Goal: Information Seeking & Learning: Learn about a topic

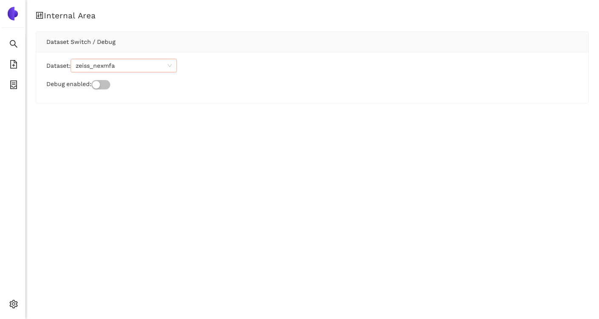
click at [133, 61] on span "zeiss_nexmfa" at bounding box center [124, 65] width 96 height 13
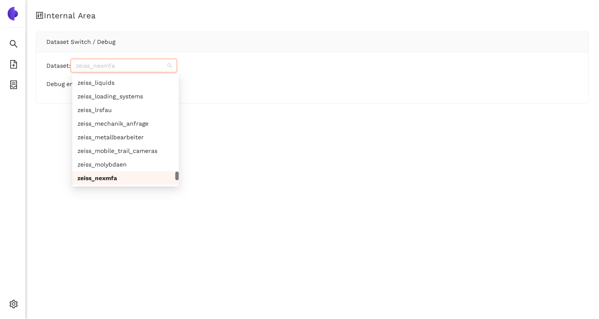
paste input "rreu_egnwxn"
type input "rreu_egnwxn"
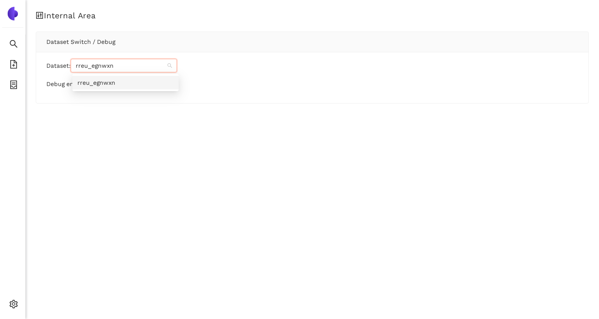
scroll to position [0, 0]
click at [124, 132] on div "Internal Area Dataset Switch / Debug Dataset: rreu_egnwxn Debug enabled:" at bounding box center [313, 159] width 574 height 319
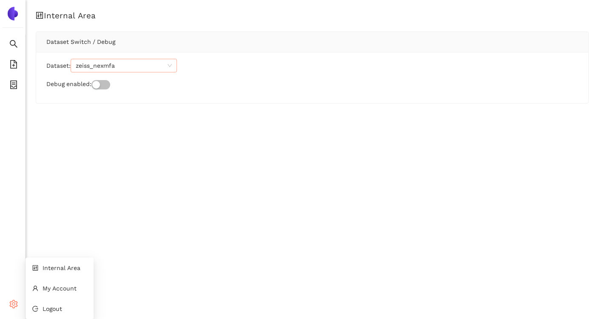
click at [17, 305] on icon at bounding box center [16, 305] width 4 height 0
click at [54, 267] on span "Internal Area" at bounding box center [62, 267] width 38 height 7
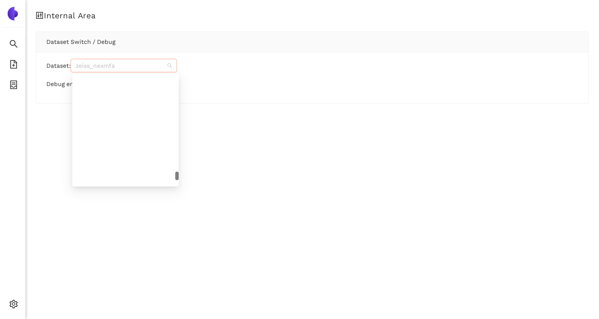
click at [132, 69] on span "zeiss_nexmfa" at bounding box center [124, 65] width 96 height 13
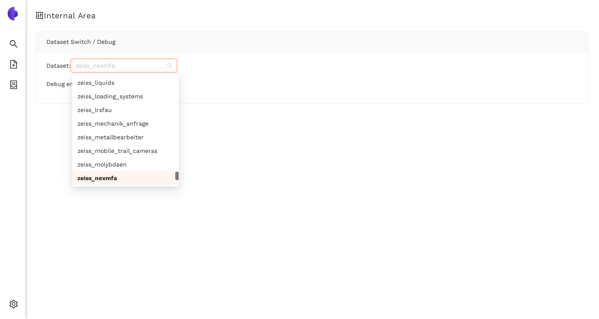
paste input "rreu_egnwxn"
type input "rreu_egnwxn"
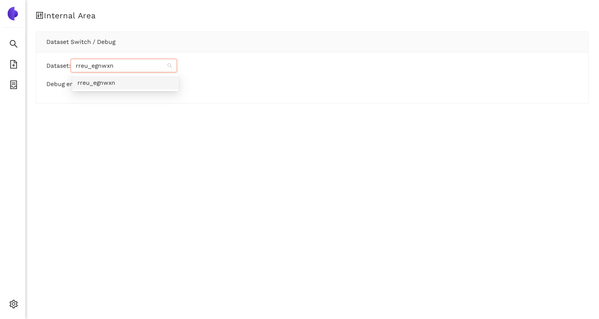
click at [115, 87] on div "rreu_egnwxn" at bounding box center [125, 82] width 96 height 9
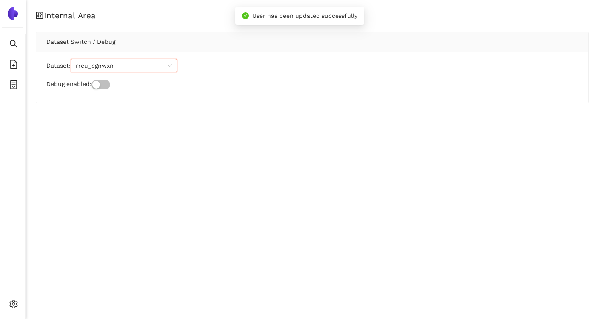
click at [98, 131] on div "Internal Area Dataset Switch / Debug Dataset: rreu_egnwxn rreu_egnwxn Debug ena…" at bounding box center [313, 159] width 574 height 319
click at [12, 42] on icon "search" at bounding box center [13, 44] width 9 height 9
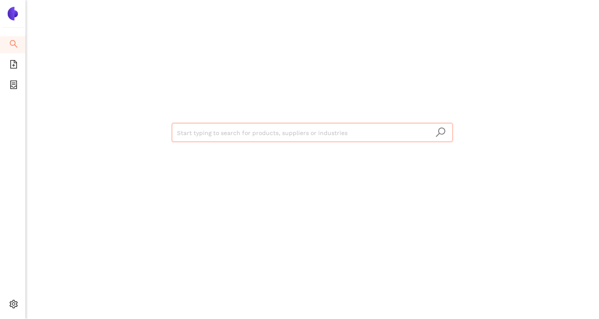
click at [220, 141] on input "search" at bounding box center [312, 132] width 271 height 19
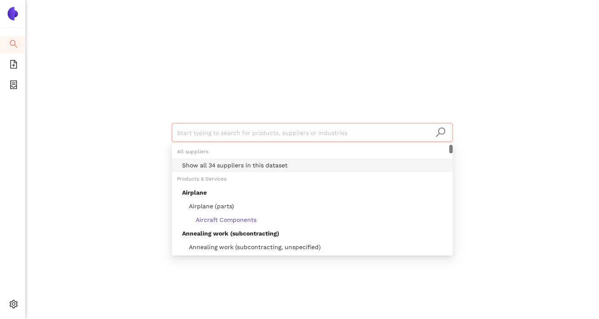
click at [217, 168] on div "Show all 34 suppliers in this dataset" at bounding box center [315, 165] width 266 height 9
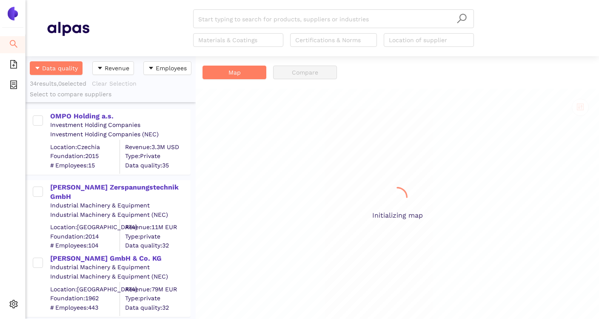
scroll to position [0, 0]
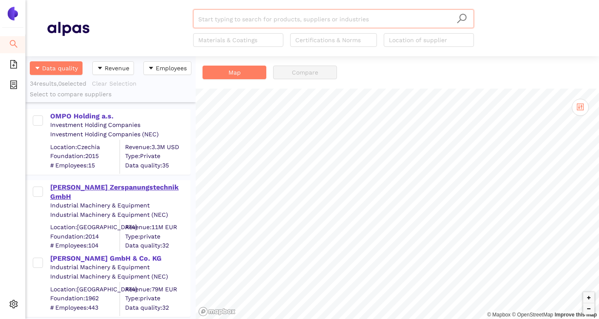
click at [96, 187] on div "[PERSON_NAME] Zerspanungstechnik GmbH" at bounding box center [120, 192] width 140 height 19
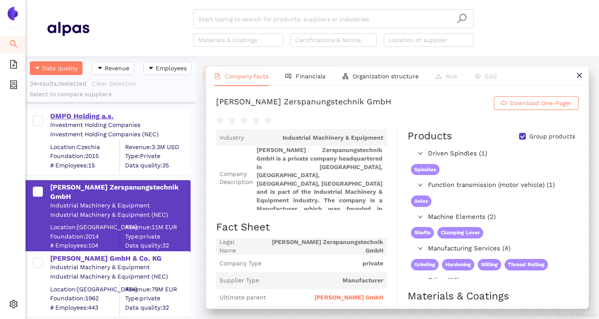
click at [86, 114] on div "OMPO Holding a.s." at bounding box center [120, 116] width 140 height 9
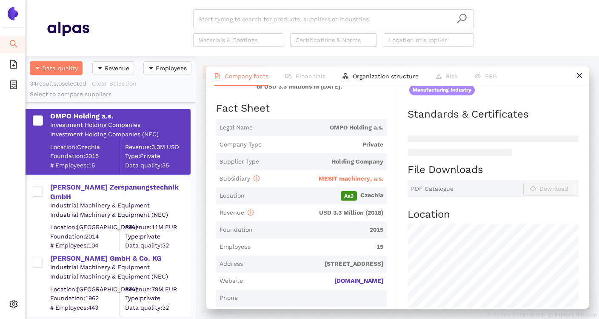
scroll to position [145, 0]
click at [330, 179] on span "MESIT machinery, a.s." at bounding box center [351, 177] width 65 height 7
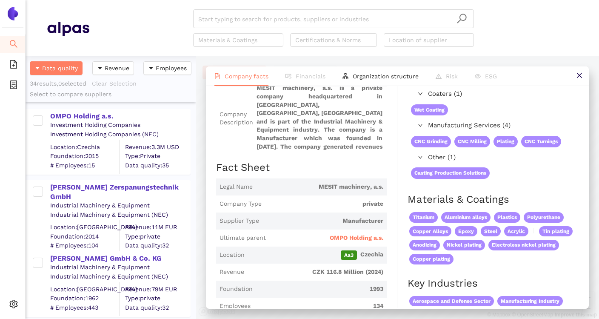
scroll to position [105, 0]
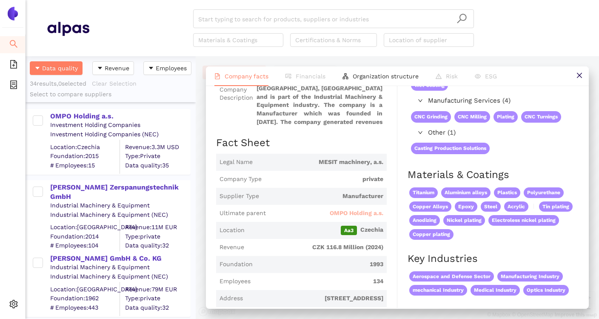
click at [344, 211] on span "OMPO Holding a.s." at bounding box center [357, 213] width 54 height 9
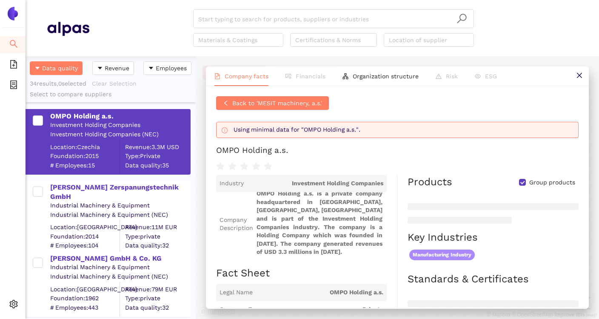
scroll to position [3, 0]
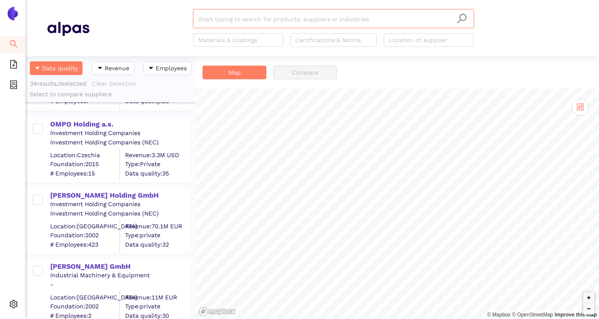
scroll to position [2253, 0]
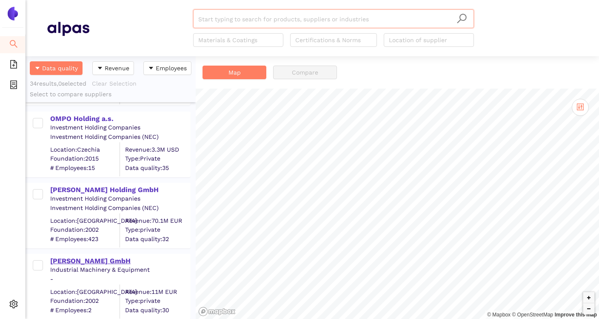
click at [99, 262] on div "[PERSON_NAME] GmbH" at bounding box center [120, 260] width 140 height 9
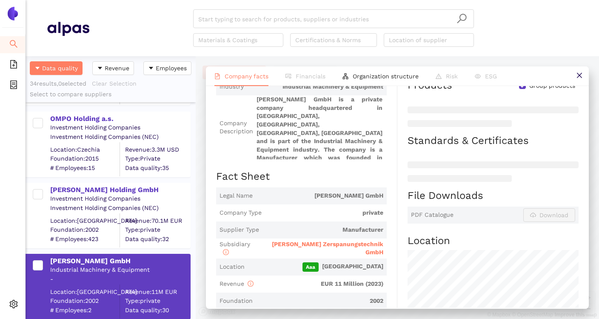
scroll to position [79, 0]
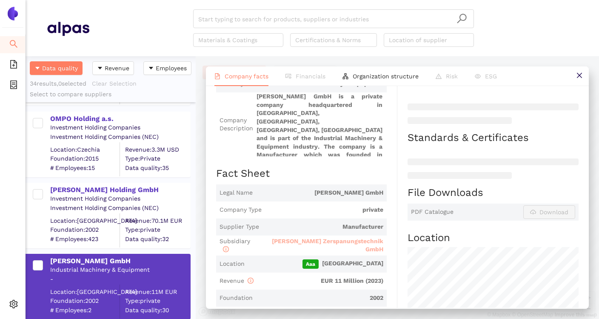
click at [307, 242] on span "[PERSON_NAME] Zerspanungstechnik GmbH" at bounding box center [328, 245] width 112 height 15
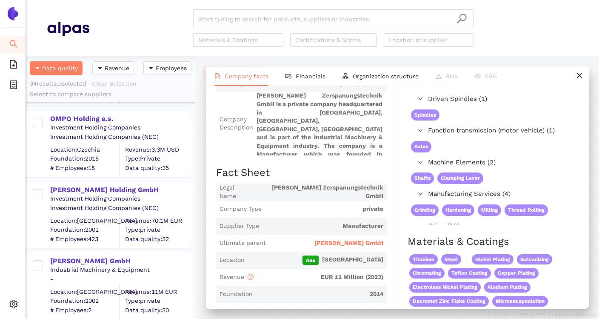
scroll to position [85, 0]
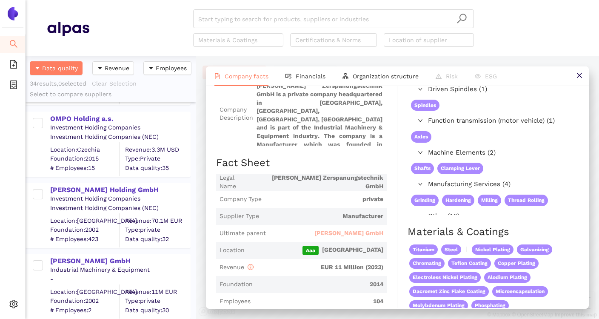
click at [345, 234] on span "[PERSON_NAME] GmbH" at bounding box center [349, 233] width 69 height 9
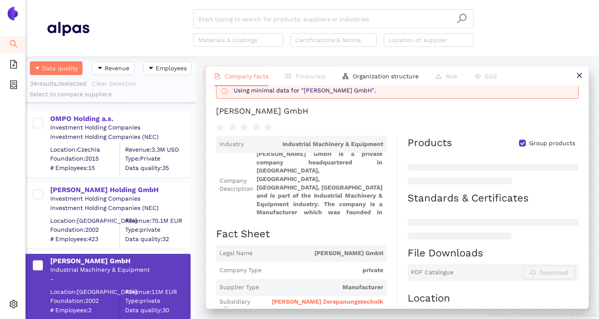
scroll to position [24, 0]
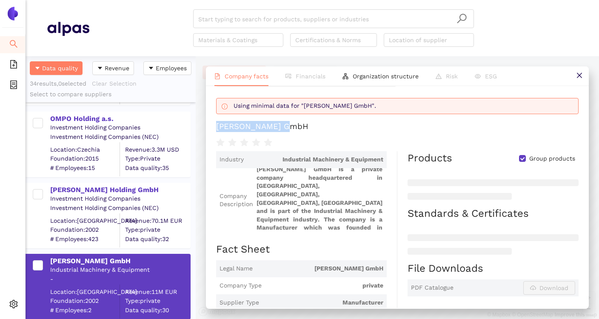
drag, startPoint x: 215, startPoint y: 125, endPoint x: 322, endPoint y: 125, distance: 107.7
click at [322, 125] on div "Back to 'Rees Zerspanungstechnik GmbH' Using minimal data for "Josef Rees GmbH"…" at bounding box center [397, 197] width 383 height 222
copy div "[PERSON_NAME] GmbH"
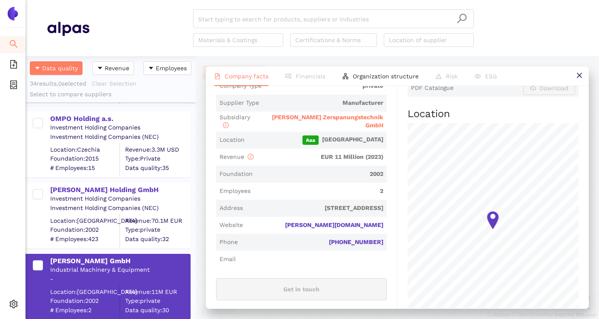
scroll to position [222, 0]
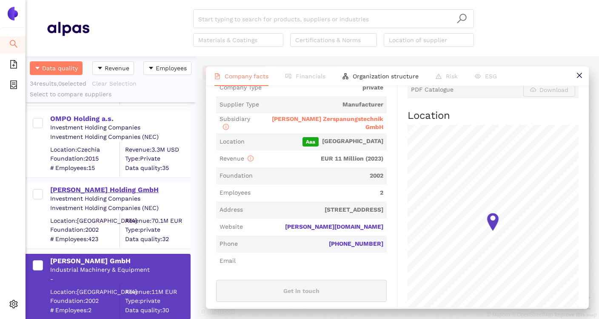
click at [131, 191] on div "[PERSON_NAME] Holding GmbH" at bounding box center [120, 189] width 140 height 9
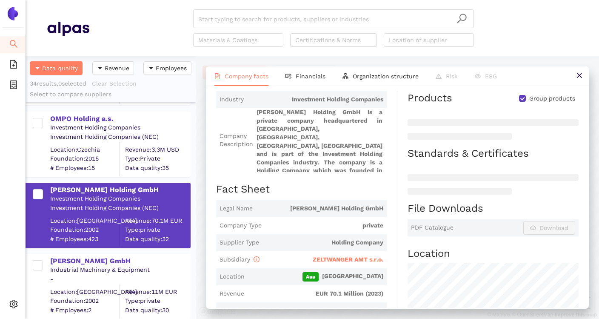
scroll to position [0, 0]
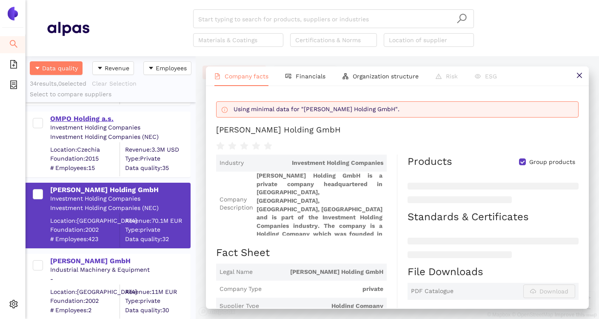
click at [106, 117] on div "OMPO Holding a.s." at bounding box center [120, 118] width 140 height 9
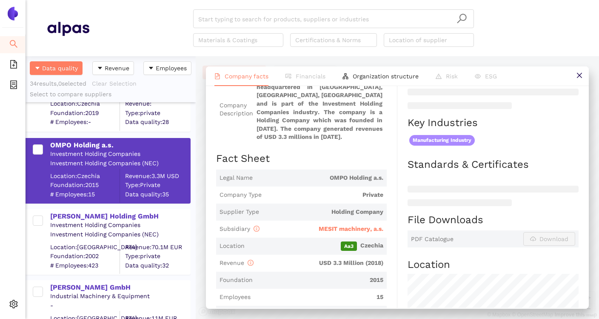
scroll to position [98, 0]
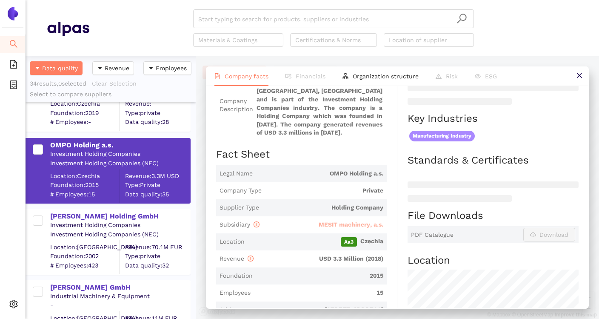
click at [353, 226] on span "MESIT machinery, a.s." at bounding box center [351, 224] width 65 height 7
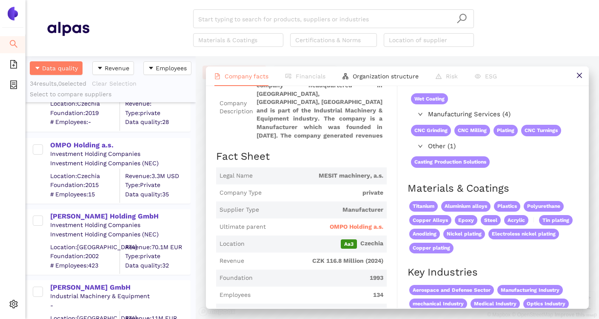
scroll to position [106, 0]
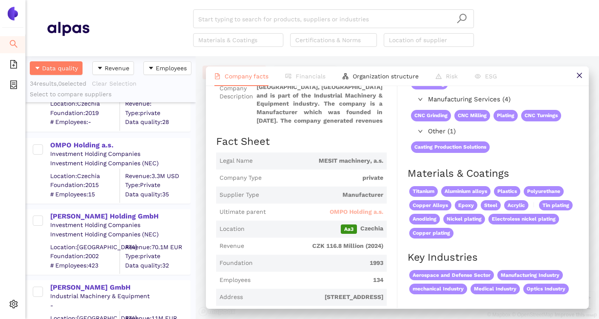
click at [369, 212] on span "OMPO Holding a.s." at bounding box center [357, 212] width 54 height 9
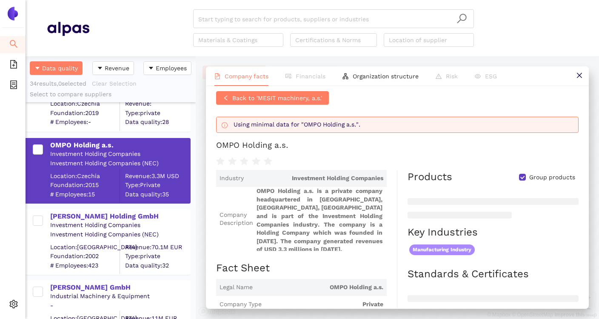
scroll to position [3, 0]
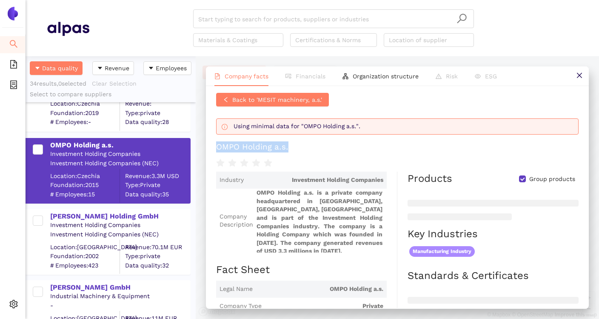
drag, startPoint x: 217, startPoint y: 149, endPoint x: 293, endPoint y: 146, distance: 76.3
click at [293, 146] on h1 "OMPO Holding a.s." at bounding box center [397, 146] width 363 height 11
copy div "OMPO Holding a.s."
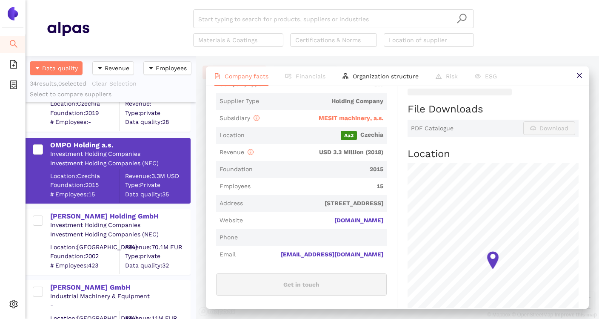
scroll to position [228, 0]
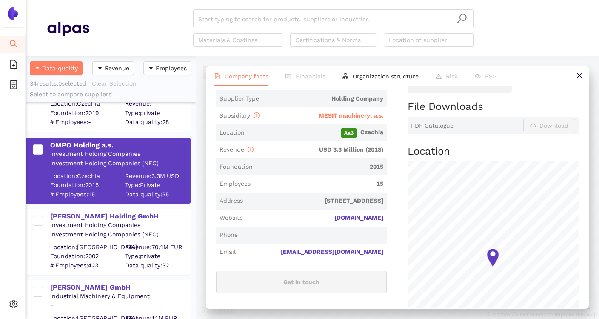
click at [327, 219] on span "[DOMAIN_NAME]" at bounding box center [314, 218] width 137 height 9
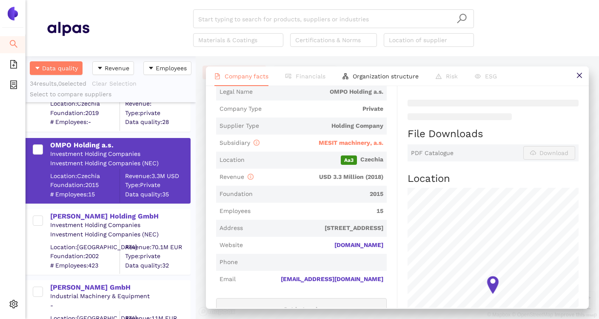
scroll to position [200, 0]
drag, startPoint x: 326, startPoint y: 96, endPoint x: 385, endPoint y: 95, distance: 58.8
click at [385, 95] on span "Legal Name OMPO Holding a.s." at bounding box center [301, 92] width 171 height 17
copy span "OMPO Holding a.s."
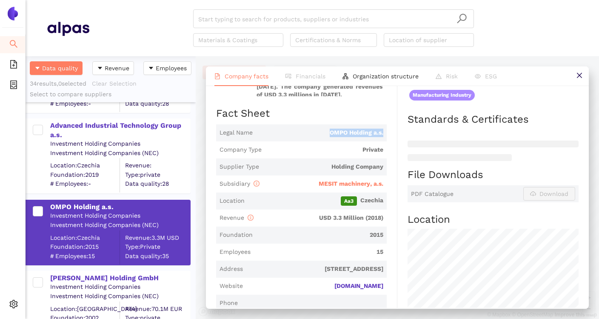
scroll to position [2157, 0]
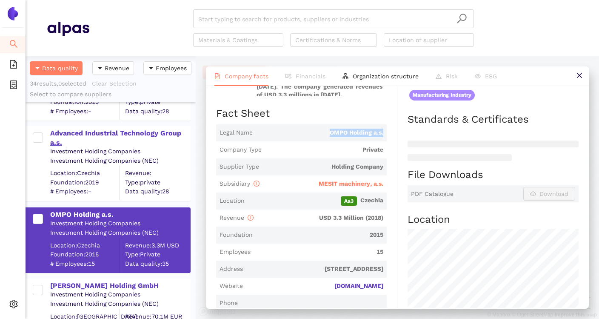
click at [129, 138] on div "Advanced Industrial Technology Group a.s." at bounding box center [120, 138] width 140 height 19
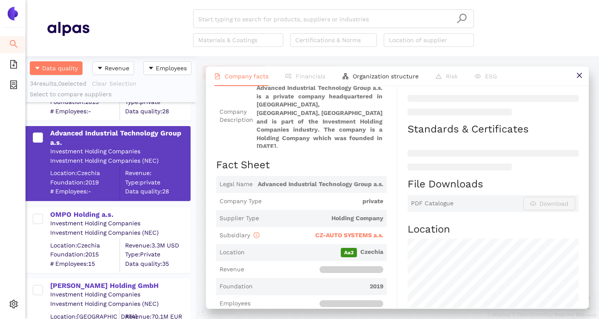
scroll to position [92, 0]
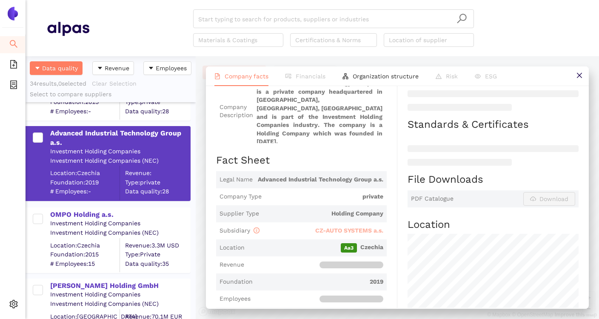
click at [348, 227] on span "CZ-AUTO SYSTEMS a.s." at bounding box center [349, 230] width 68 height 7
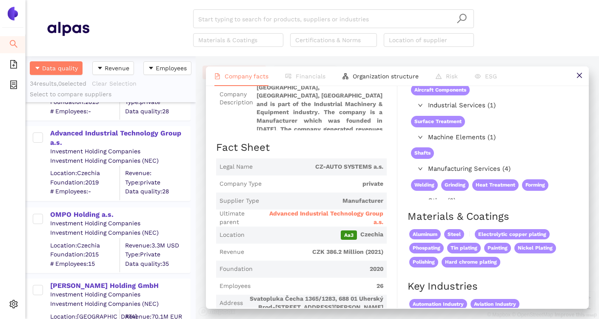
scroll to position [101, 0]
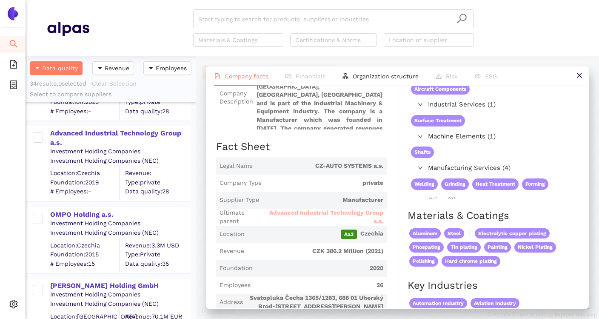
click at [338, 214] on span "Advanced Industrial Technology Group a.s." at bounding box center [325, 217] width 117 height 17
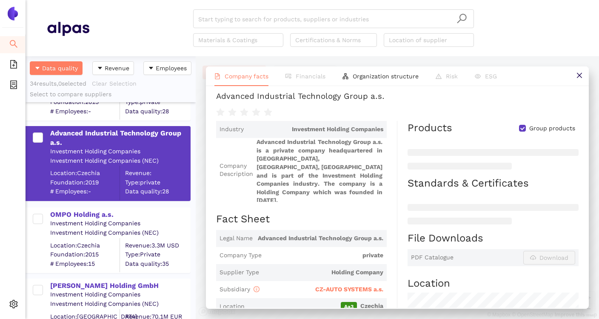
scroll to position [54, 0]
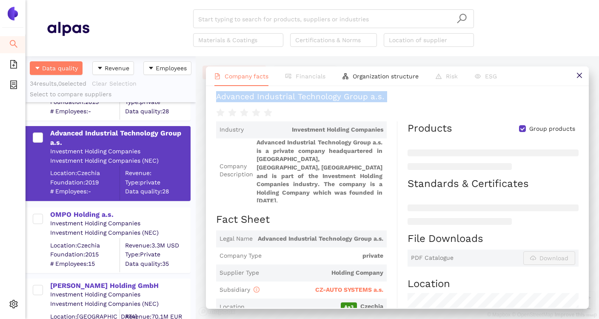
drag, startPoint x: 216, startPoint y: 99, endPoint x: 399, endPoint y: 103, distance: 183.5
click at [400, 103] on div "Back to 'CZ-AUTO SYSTEMS a.s.' Using minimal data for "Advanced Industrial Tech…" at bounding box center [397, 80] width 363 height 75
copy div "Advanced Industrial Technology Group a.s."
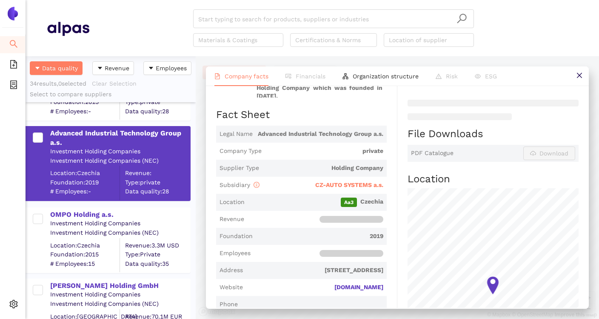
scroll to position [156, 0]
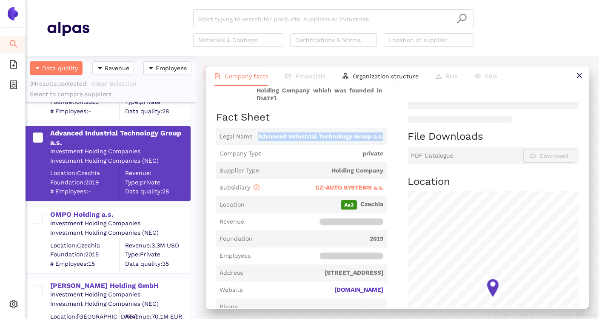
drag, startPoint x: 257, startPoint y: 132, endPoint x: 387, endPoint y: 135, distance: 129.9
click at [387, 135] on div "Industry Investment Holding Companies Company Description Advanced Industrial T…" at bounding box center [306, 277] width 181 height 517
copy span "Advanced Industrial Technology Group a.s."
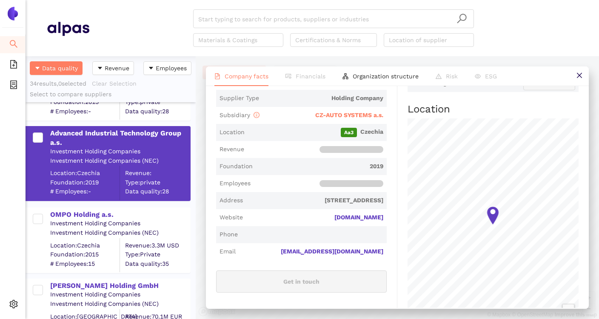
scroll to position [215, 0]
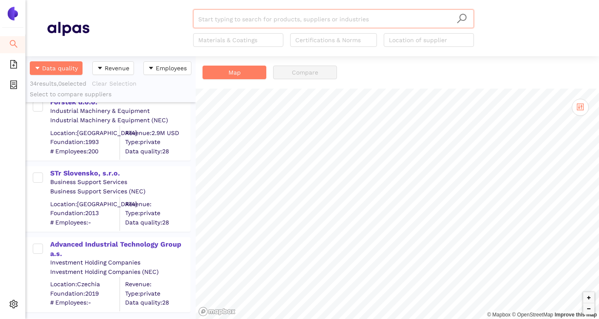
scroll to position [2042, 0]
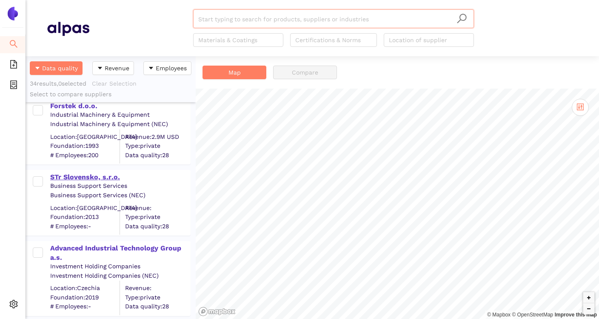
click at [99, 178] on div "STr Slovensko, s.r.o." at bounding box center [120, 176] width 140 height 9
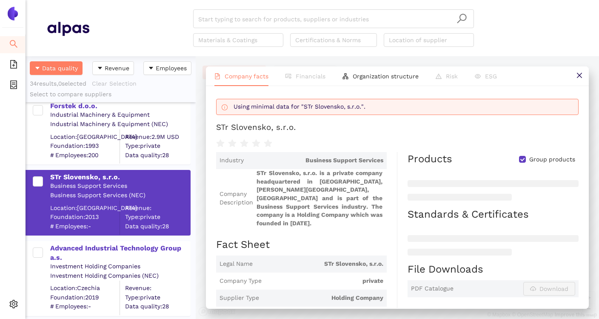
scroll to position [0, 0]
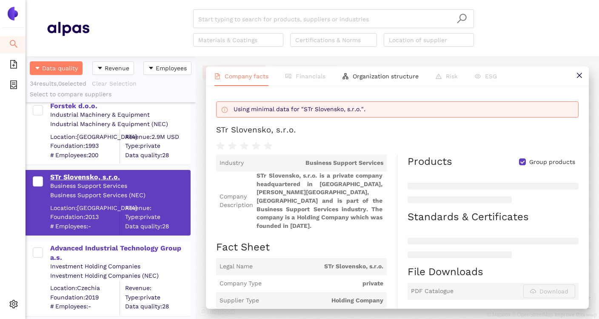
click at [111, 177] on div "STr Slovensko, s.r.o." at bounding box center [120, 176] width 140 height 9
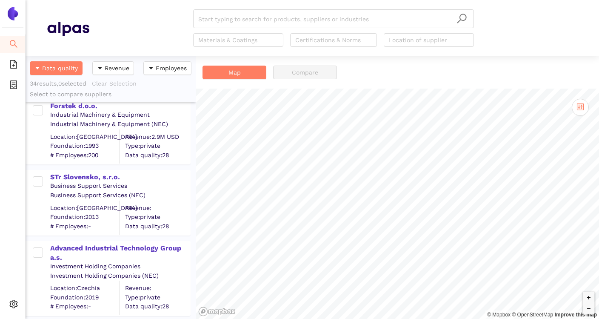
click at [93, 178] on div "STr Slovensko, s.r.o." at bounding box center [120, 176] width 140 height 9
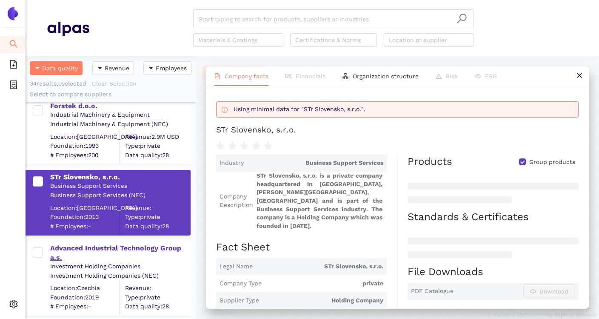
click at [111, 252] on div "Advanced Industrial Technology Group a.s." at bounding box center [120, 253] width 140 height 19
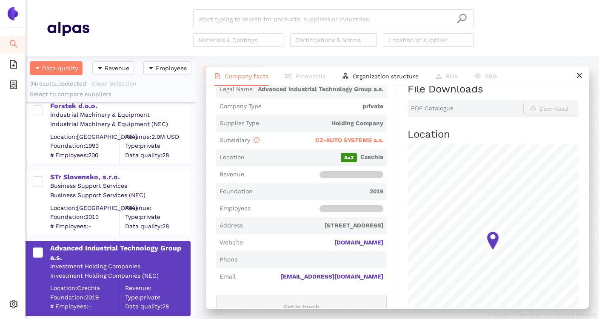
scroll to position [183, 0]
click at [92, 177] on div "STr Slovensko, s.r.o." at bounding box center [120, 176] width 140 height 9
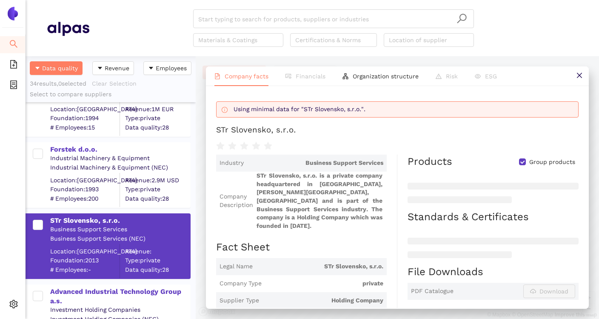
scroll to position [2001, 0]
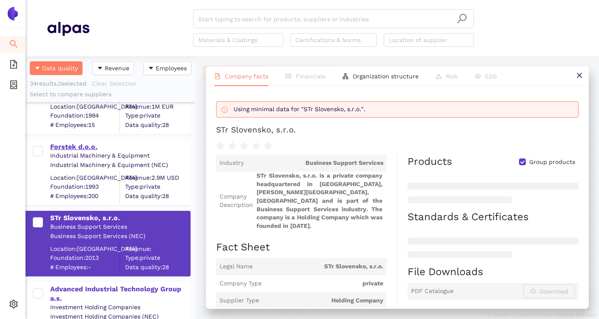
click at [84, 145] on div "Forstek d.o.o." at bounding box center [120, 146] width 140 height 9
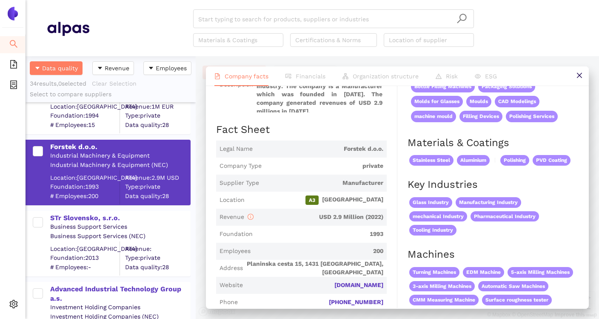
scroll to position [141, 0]
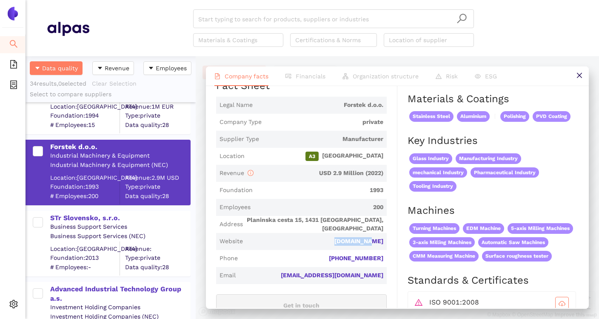
drag, startPoint x: 347, startPoint y: 235, endPoint x: 393, endPoint y: 235, distance: 45.6
click at [393, 235] on div "Industry Industrial Machinery & Equipment Company Description Forstek d.o.o. is…" at bounding box center [306, 309] width 181 height 642
copy link "[DOMAIN_NAME]"
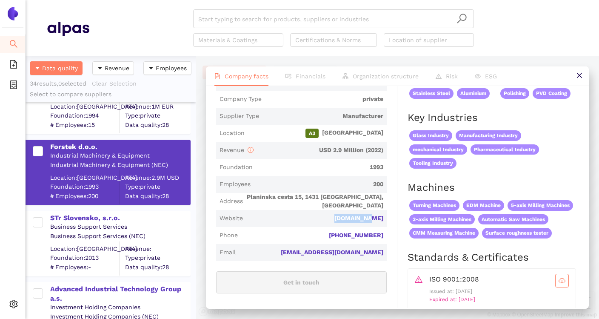
scroll to position [162, 0]
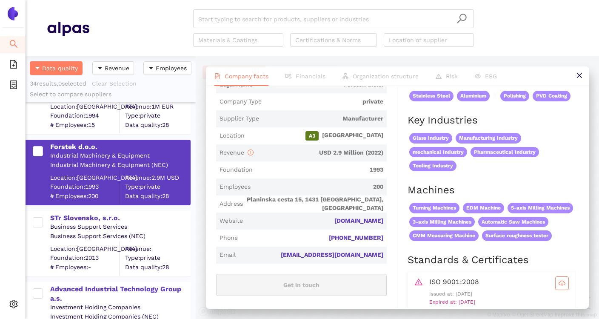
click at [368, 184] on span "200" at bounding box center [318, 187] width 129 height 9
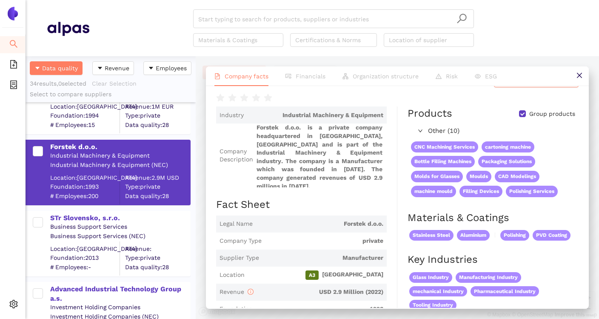
scroll to position [0, 0]
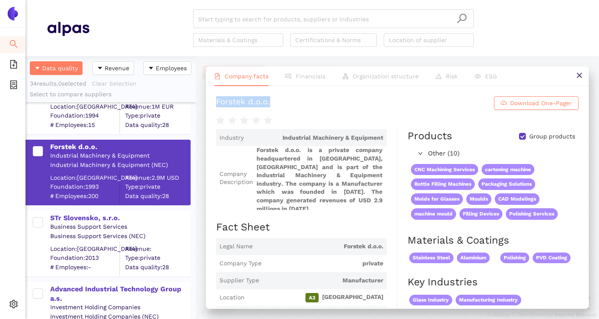
drag, startPoint x: 217, startPoint y: 104, endPoint x: 275, endPoint y: 105, distance: 58.3
click at [275, 104] on h1 "Forstek d.o.o. Download One-Pager" at bounding box center [397, 103] width 363 height 14
copy div "Forstek d.o.o."
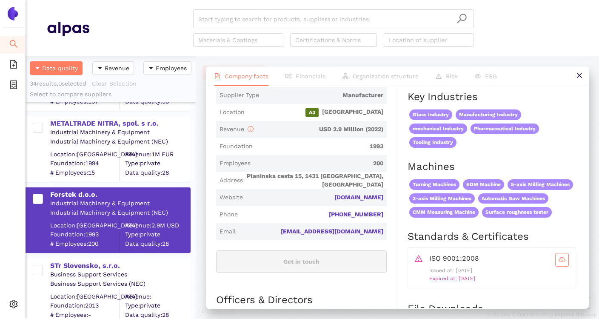
scroll to position [1937, 0]
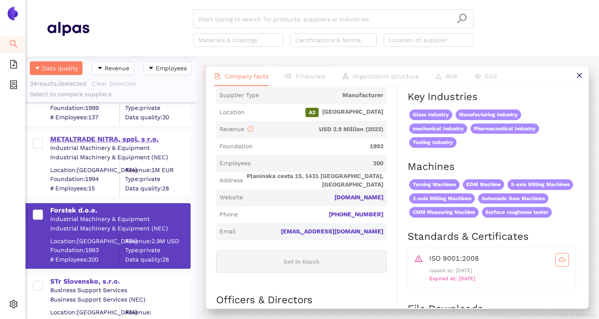
click at [126, 139] on div "METALTRADE NITRA, spol. s r.o." at bounding box center [120, 139] width 140 height 9
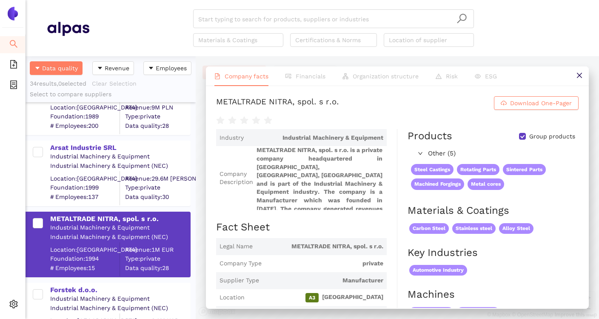
scroll to position [1856, 0]
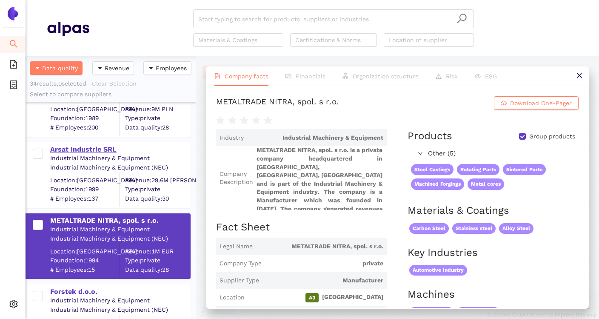
click at [102, 153] on div "Arsat Industrie SRL" at bounding box center [120, 149] width 140 height 9
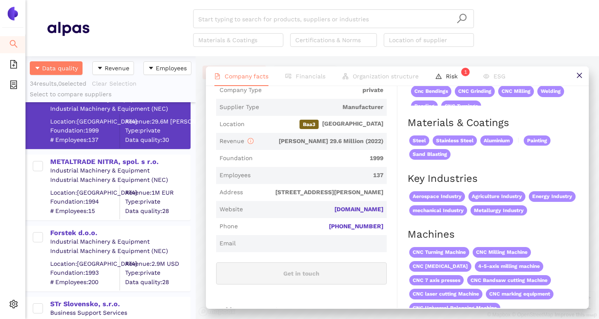
scroll to position [162, 0]
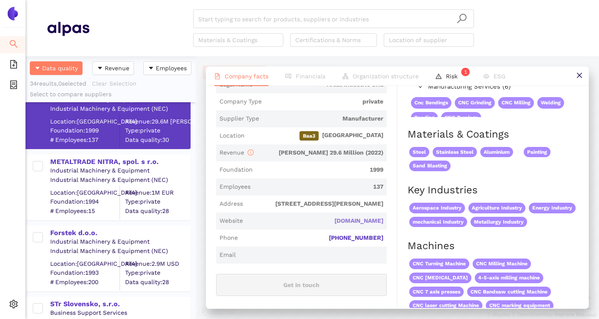
click at [0, 0] on link "[DOMAIN_NAME]" at bounding box center [0, 0] width 0 height 0
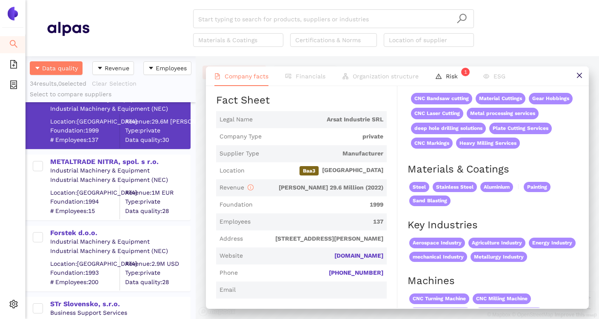
scroll to position [135, 0]
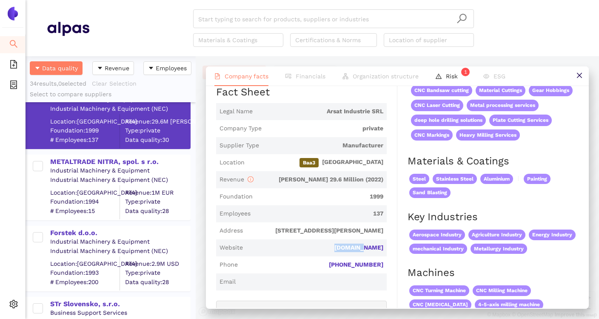
drag, startPoint x: 354, startPoint y: 239, endPoint x: 387, endPoint y: 239, distance: 33.2
copy link "[DOMAIN_NAME]"
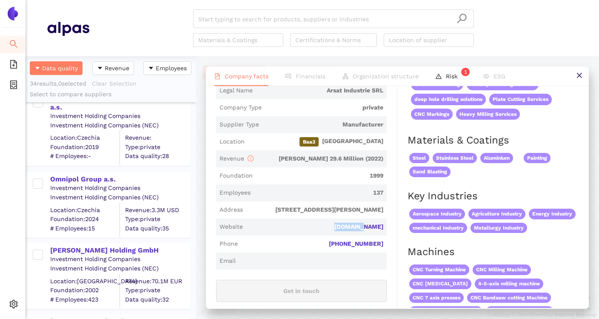
scroll to position [2253, 0]
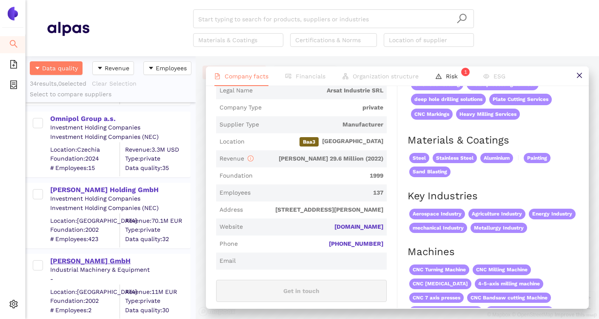
click at [100, 262] on div "[PERSON_NAME] GmbH" at bounding box center [120, 260] width 140 height 9
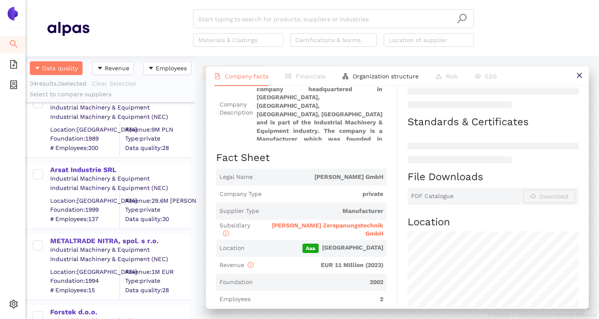
scroll to position [1824, 0]
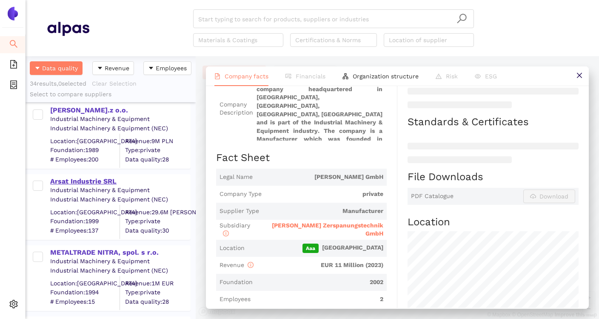
click at [93, 183] on div "Arsat Industrie SRL" at bounding box center [120, 181] width 140 height 9
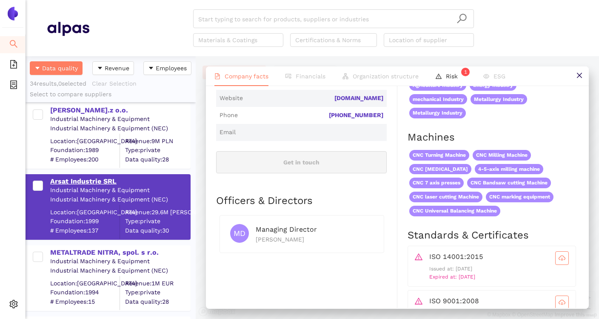
scroll to position [1800, 0]
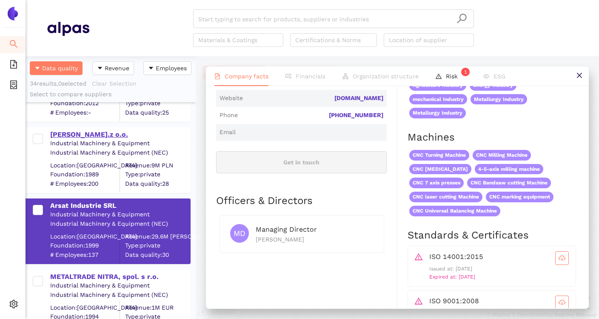
click at [87, 132] on div "[PERSON_NAME].z o.o." at bounding box center [120, 134] width 140 height 9
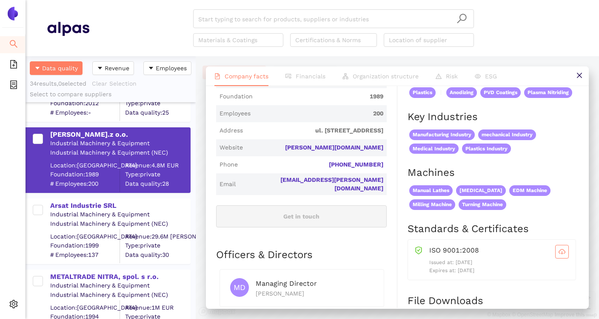
scroll to position [226, 0]
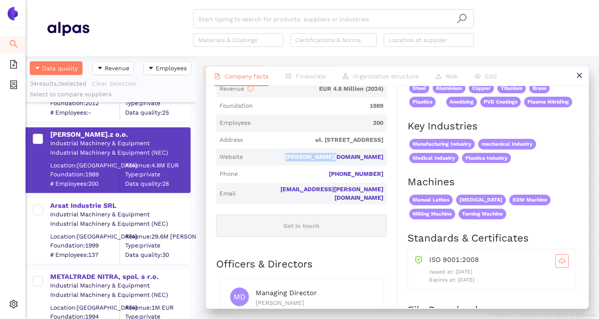
drag, startPoint x: 331, startPoint y: 156, endPoint x: 392, endPoint y: 156, distance: 60.9
click at [392, 156] on div "Industry Industrial Machinery & Equipment Company Description [PERSON_NAME].z o…" at bounding box center [306, 245] width 181 height 684
copy link "[PERSON_NAME][DOMAIN_NAME]"
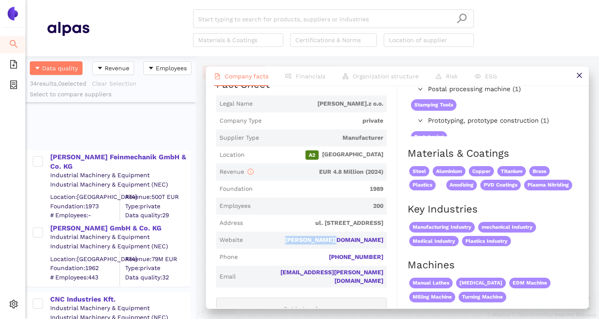
scroll to position [1097, 0]
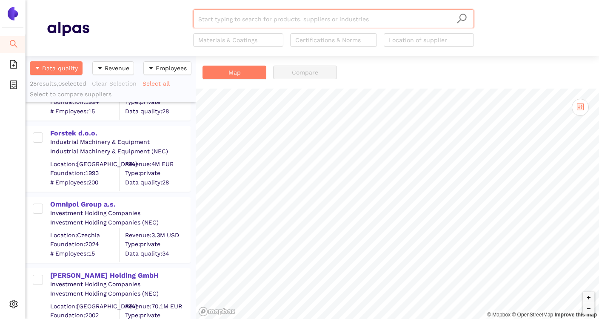
scroll to position [1806, 0]
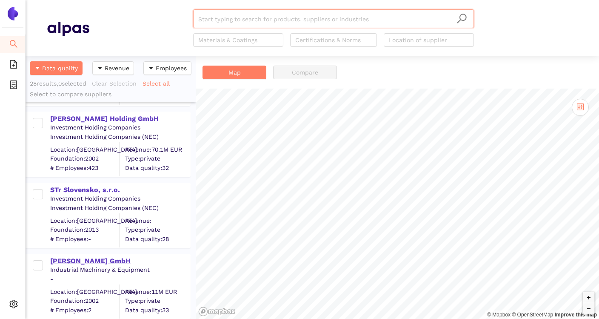
click at [104, 255] on div "[PERSON_NAME] GmbH" at bounding box center [120, 260] width 140 height 11
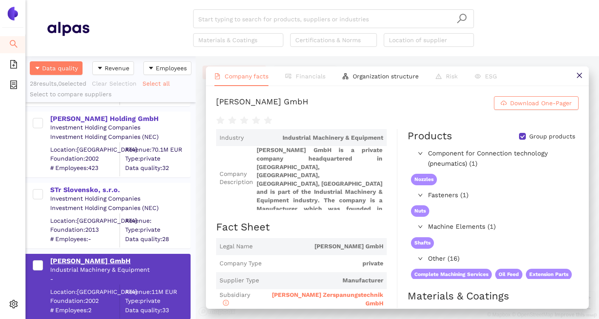
click at [104, 255] on div "[PERSON_NAME] GmbH" at bounding box center [120, 260] width 140 height 11
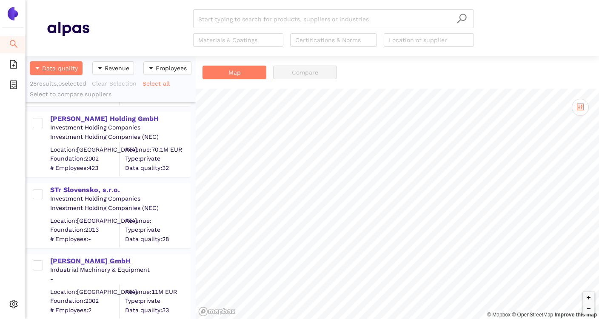
click at [99, 258] on div "[PERSON_NAME] GmbH" at bounding box center [120, 260] width 140 height 9
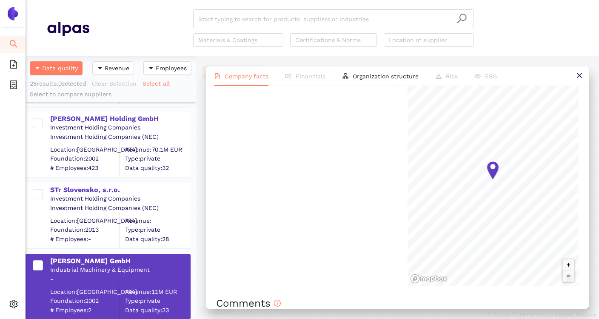
scroll to position [583, 0]
click at [110, 263] on div "[PERSON_NAME] GmbH" at bounding box center [120, 260] width 140 height 9
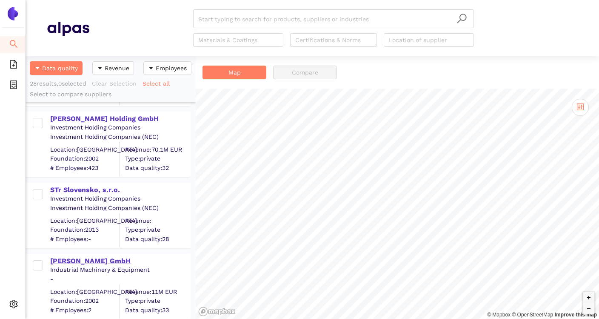
click at [98, 262] on div "[PERSON_NAME] GmbH" at bounding box center [120, 260] width 140 height 9
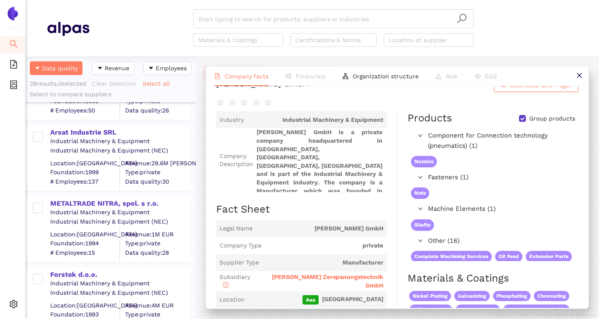
scroll to position [0, 0]
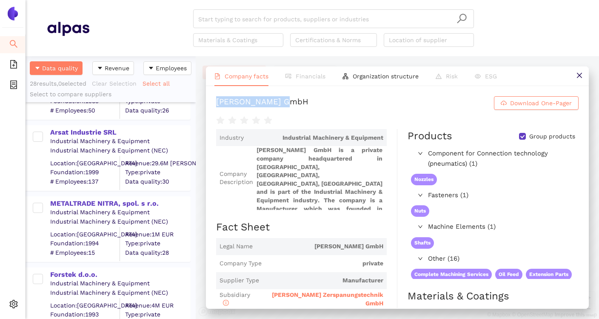
drag, startPoint x: 213, startPoint y: 102, endPoint x: 289, endPoint y: 102, distance: 76.6
click at [289, 102] on div "[PERSON_NAME] GmbH Download One-Pager Industry Industrial Machinery & Equipment…" at bounding box center [397, 197] width 383 height 222
copy div "[PERSON_NAME] GmbH"
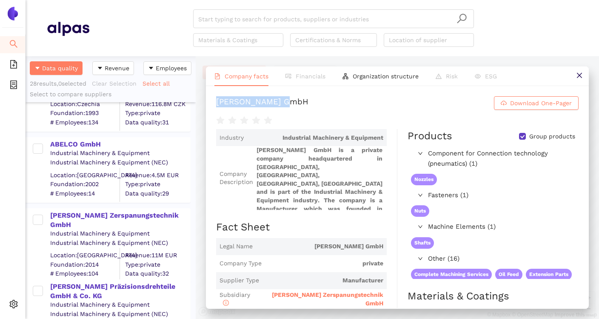
scroll to position [763, 0]
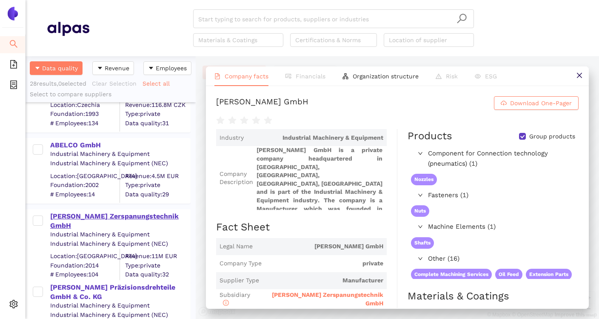
click at [93, 214] on div "[PERSON_NAME] Zerspanungstechnik GmbH" at bounding box center [120, 221] width 140 height 19
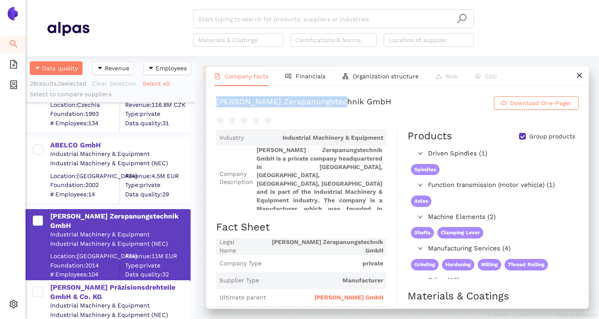
drag, startPoint x: 217, startPoint y: 103, endPoint x: 353, endPoint y: 105, distance: 135.8
click at [353, 105] on h1 "[PERSON_NAME] Zerspanungstechnik GmbH Download One-Pager" at bounding box center [397, 103] width 363 height 14
copy div "[PERSON_NAME] Zerspanungstechnik GmbH"
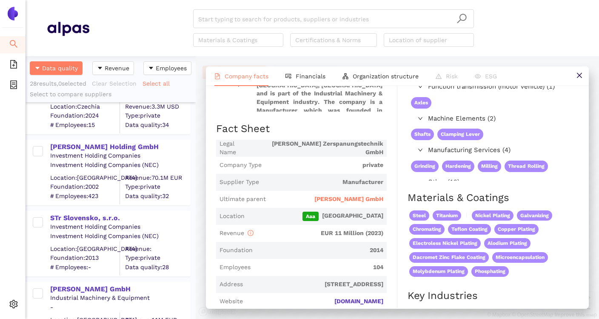
scroll to position [1806, 0]
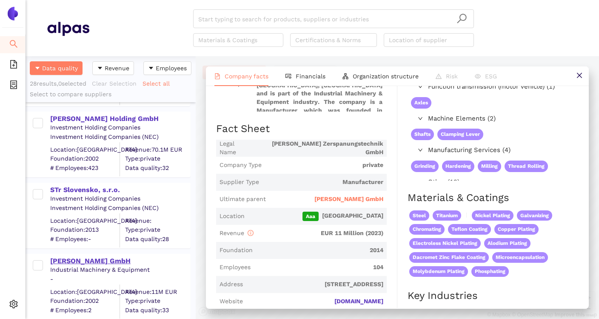
click at [100, 265] on div "[PERSON_NAME] GmbH" at bounding box center [120, 260] width 140 height 9
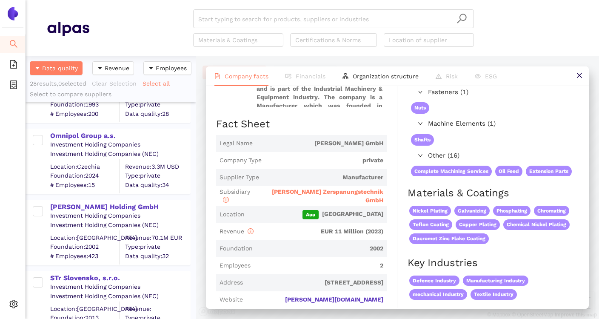
scroll to position [1711, 0]
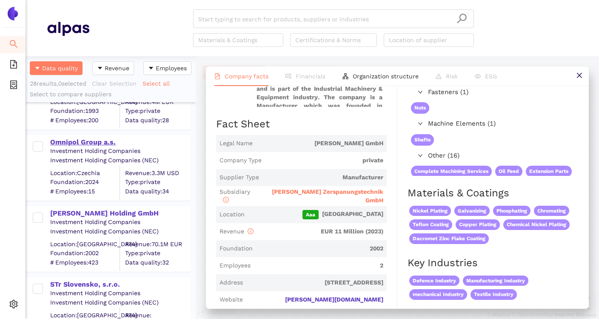
click at [94, 143] on div "Omnipol Group a.s." at bounding box center [120, 142] width 140 height 9
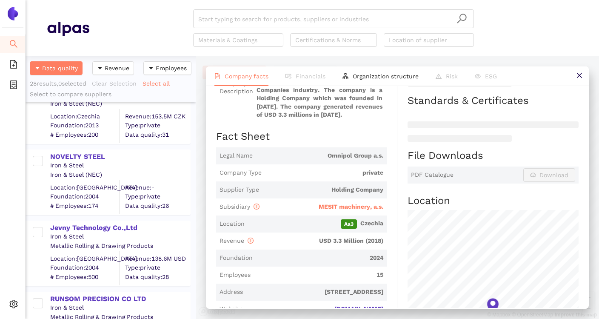
scroll to position [29, 0]
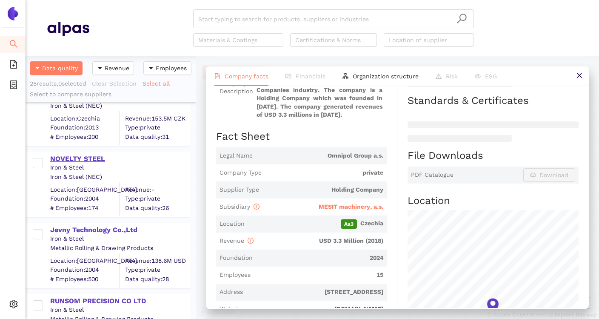
click at [90, 158] on div "NOVELTY STEEL" at bounding box center [120, 158] width 140 height 9
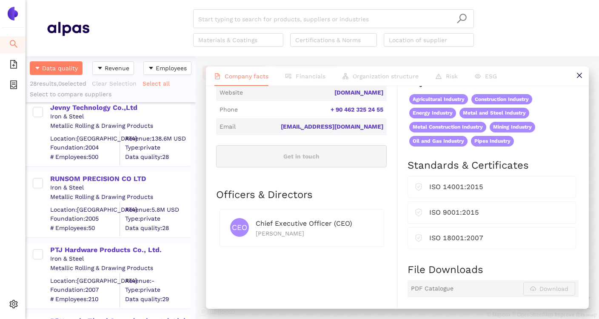
scroll to position [152, 0]
